Goal: Information Seeking & Learning: Learn about a topic

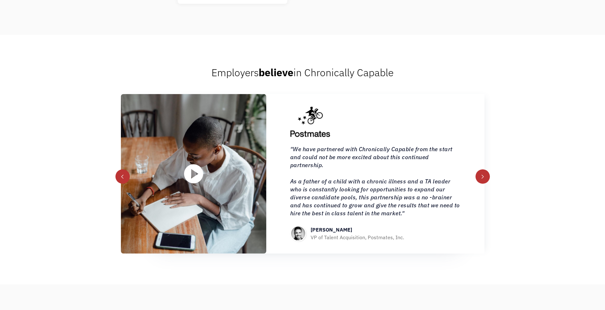
scroll to position [702, 0]
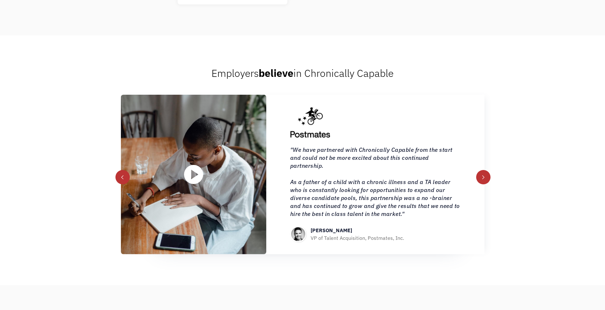
click at [485, 177] on div "next slide" at bounding box center [483, 177] width 14 height 14
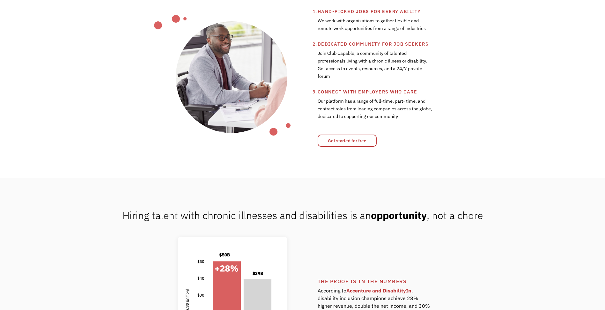
scroll to position [0, 0]
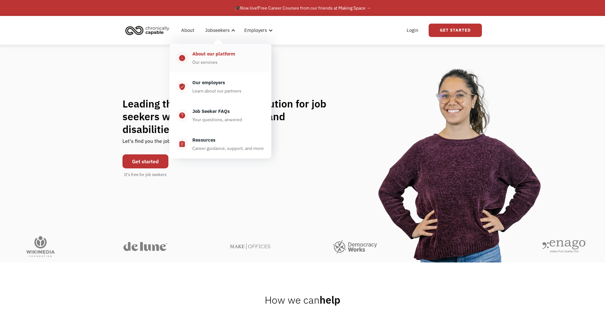
click at [218, 54] on div "About our platform" at bounding box center [213, 54] width 43 height 8
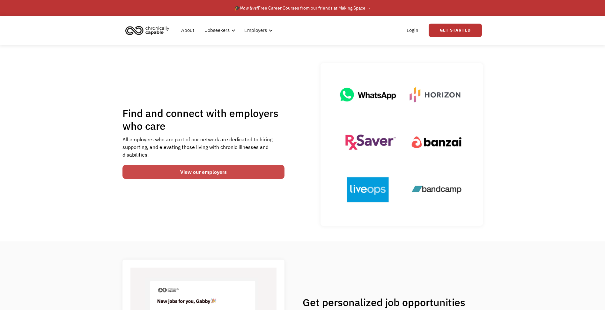
click at [236, 175] on link "View our employers" at bounding box center [203, 172] width 162 height 14
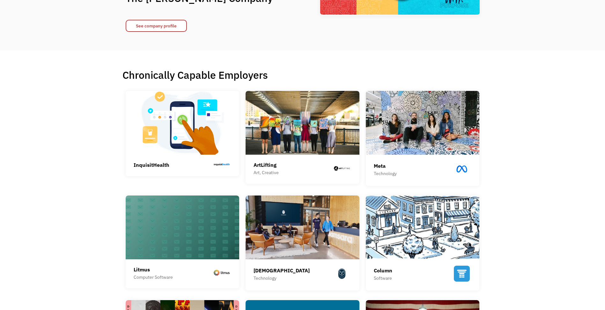
scroll to position [128, 0]
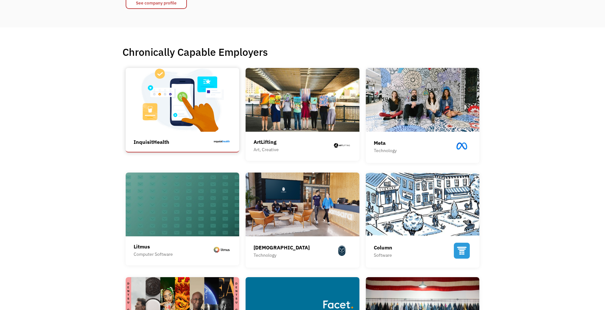
click at [187, 142] on div "InquisitHealth" at bounding box center [183, 142] width 98 height 8
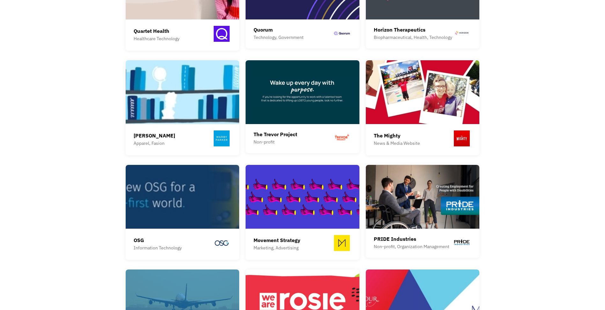
scroll to position [574, 0]
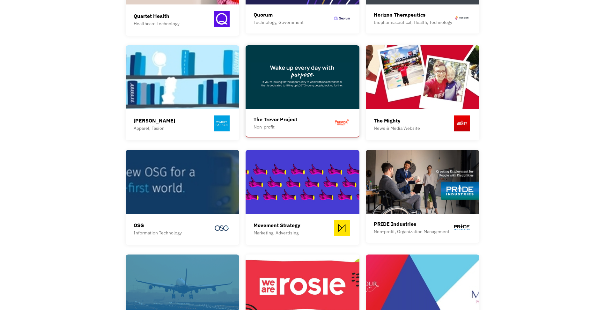
click at [282, 115] on div "The Trevor Project" at bounding box center [276, 119] width 44 height 8
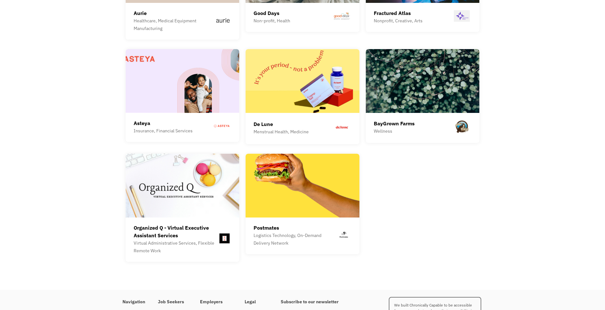
scroll to position [1722, 0]
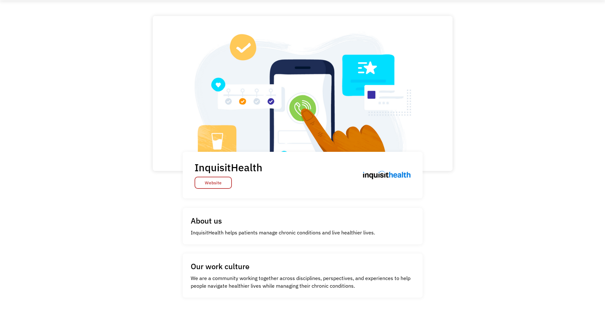
scroll to position [21, 0]
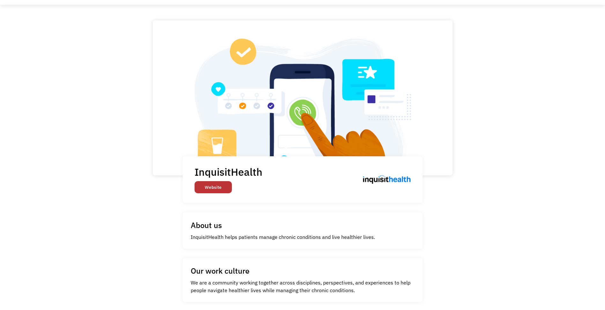
click at [202, 185] on link "Website" at bounding box center [213, 187] width 37 height 12
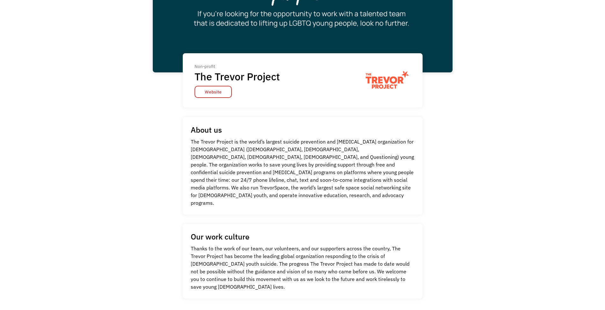
scroll to position [128, 0]
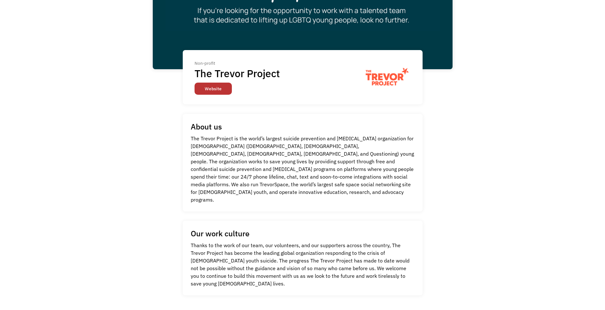
click at [223, 89] on link "Website" at bounding box center [213, 89] width 37 height 12
